Goal: Transaction & Acquisition: Subscribe to service/newsletter

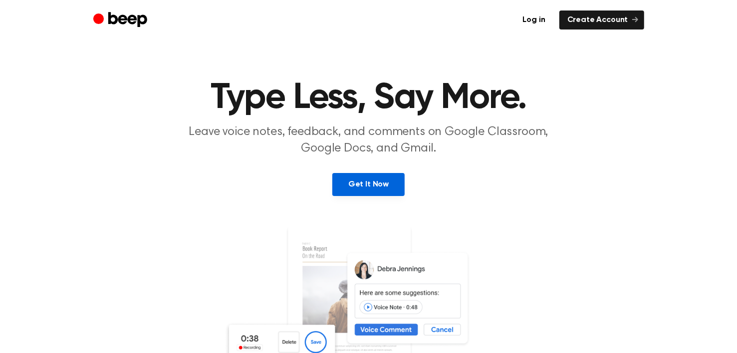
click at [382, 184] on link "Get It Now" at bounding box center [369, 184] width 72 height 23
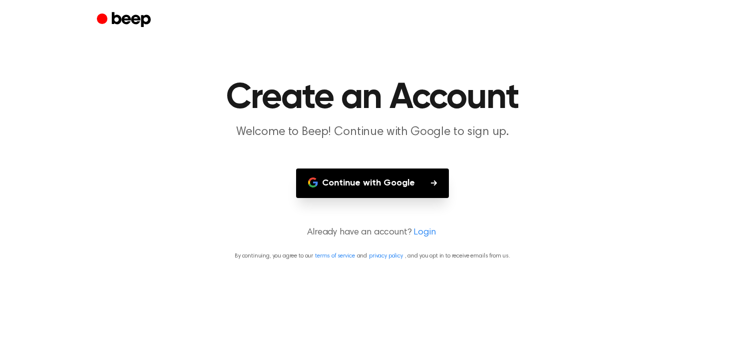
click at [382, 184] on button "Continue with Google" at bounding box center [372, 182] width 153 height 29
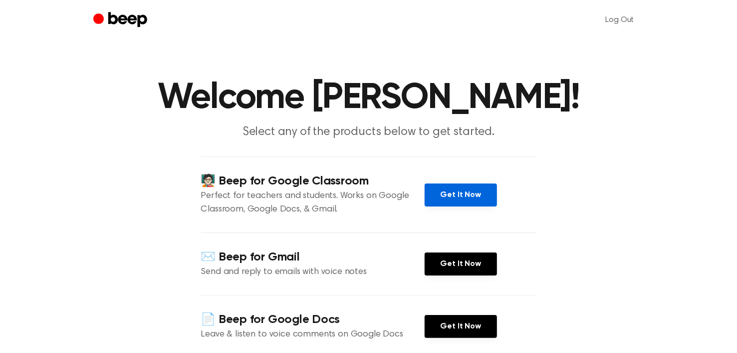
click at [458, 200] on link "Get It Now" at bounding box center [461, 194] width 72 height 23
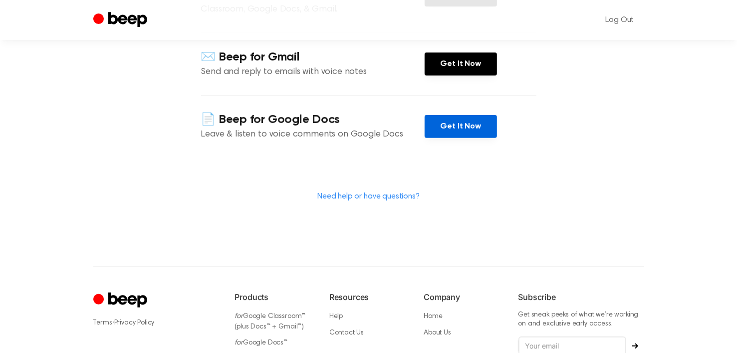
click at [456, 126] on link "Get It Now" at bounding box center [461, 126] width 72 height 23
